Goal: Information Seeking & Learning: Find specific fact

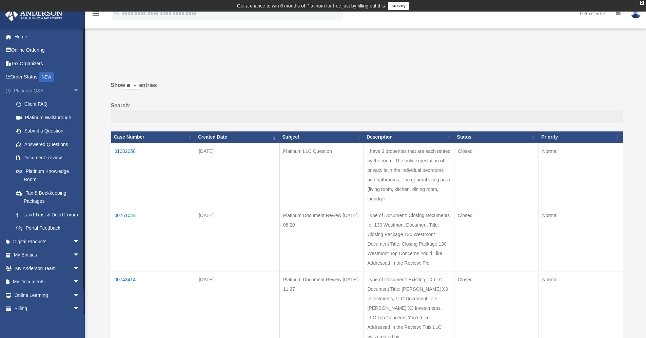
click at [31, 91] on link "Platinum Q&A arrow_drop_down" at bounding box center [47, 91] width 85 height 14
click at [26, 262] on link "My Entities arrow_drop_down" at bounding box center [47, 255] width 85 height 14
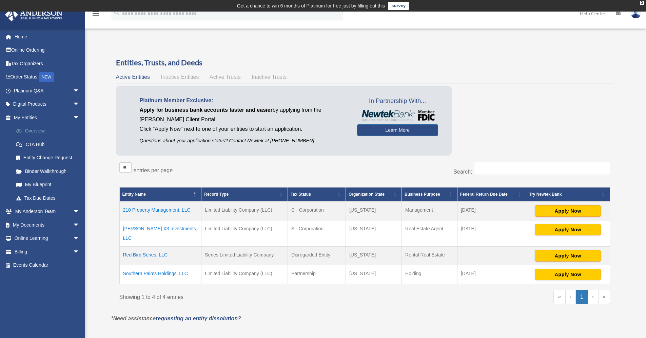
click at [34, 131] on link "Overview" at bounding box center [49, 131] width 80 height 14
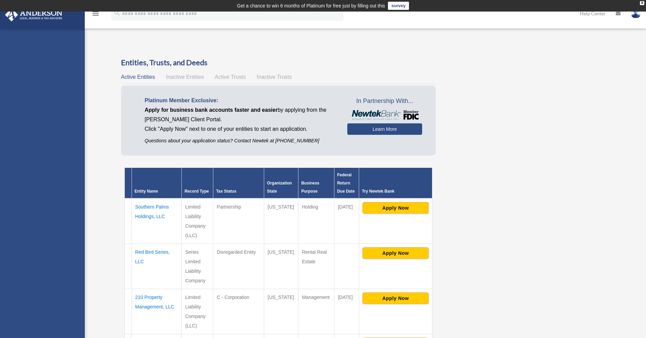
click at [151, 251] on td "Red Bird Series, LLC" at bounding box center [157, 265] width 50 height 45
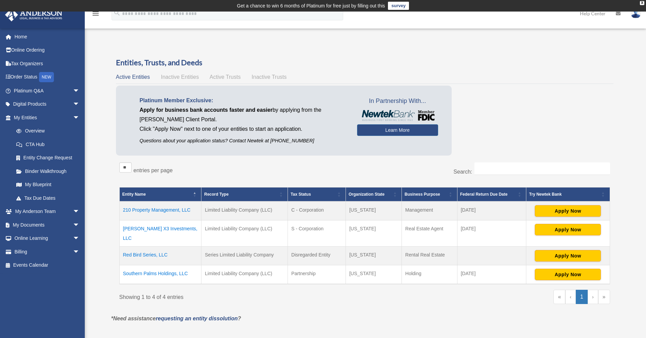
click at [151, 246] on td "Red Bird Series, LLC" at bounding box center [160, 255] width 82 height 19
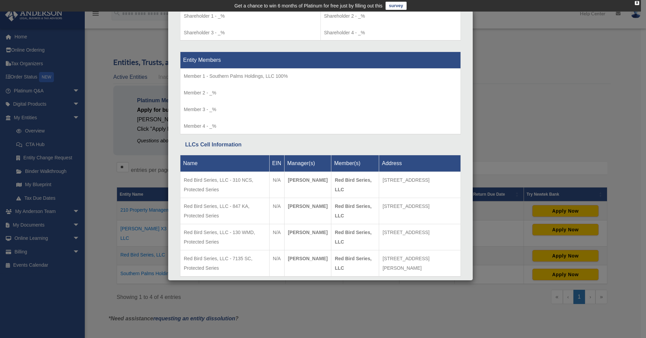
scroll to position [643, 0]
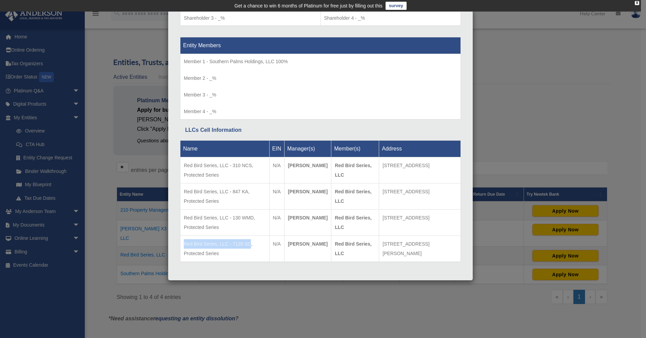
drag, startPoint x: 251, startPoint y: 243, endPoint x: 186, endPoint y: 241, distance: 65.8
click at [186, 241] on td "Red Bird Series, LLC - 7135 SC, Protected Series" at bounding box center [224, 248] width 89 height 26
drag, startPoint x: 185, startPoint y: 243, endPoint x: 250, endPoint y: 242, distance: 65.8
click at [250, 242] on td "Red Bird Series, LLC - 7135 SC, Protected Series" at bounding box center [224, 248] width 89 height 26
copy td "Red Bird Series, LLC - 7135 SC"
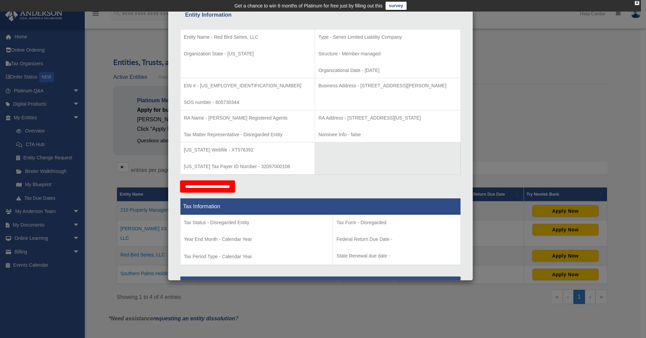
scroll to position [117, 0]
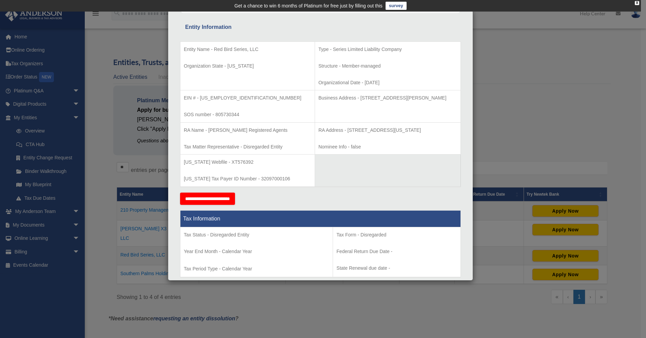
drag, startPoint x: 443, startPoint y: 97, endPoint x: 338, endPoint y: 97, distance: 105.2
click at [338, 97] on p "Business Address - [STREET_ADDRESS][PERSON_NAME]" at bounding box center [388, 98] width 139 height 8
copy p "[STREET_ADDRESS][PERSON_NAME]"
